Goal: Navigation & Orientation: Understand site structure

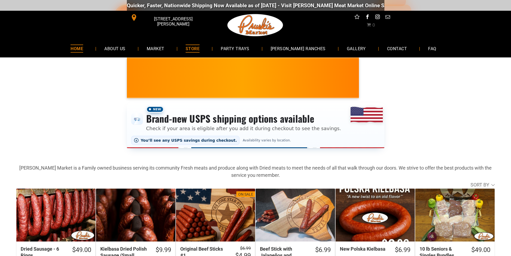
click at [91, 48] on link "HOME" at bounding box center [77, 48] width 29 height 14
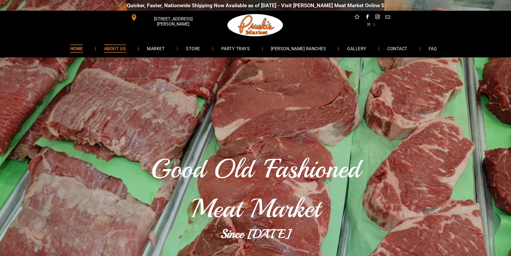
click at [120, 54] on link "ABOUT US" at bounding box center [115, 48] width 38 height 14
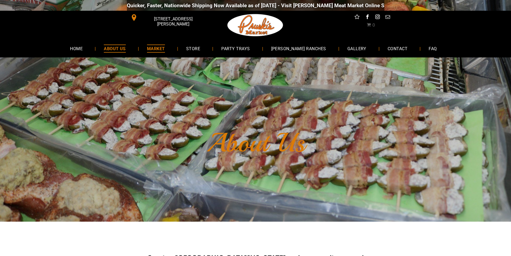
click at [160, 52] on span "MARKET" at bounding box center [156, 49] width 18 height 8
